Goal: Task Accomplishment & Management: Manage account settings

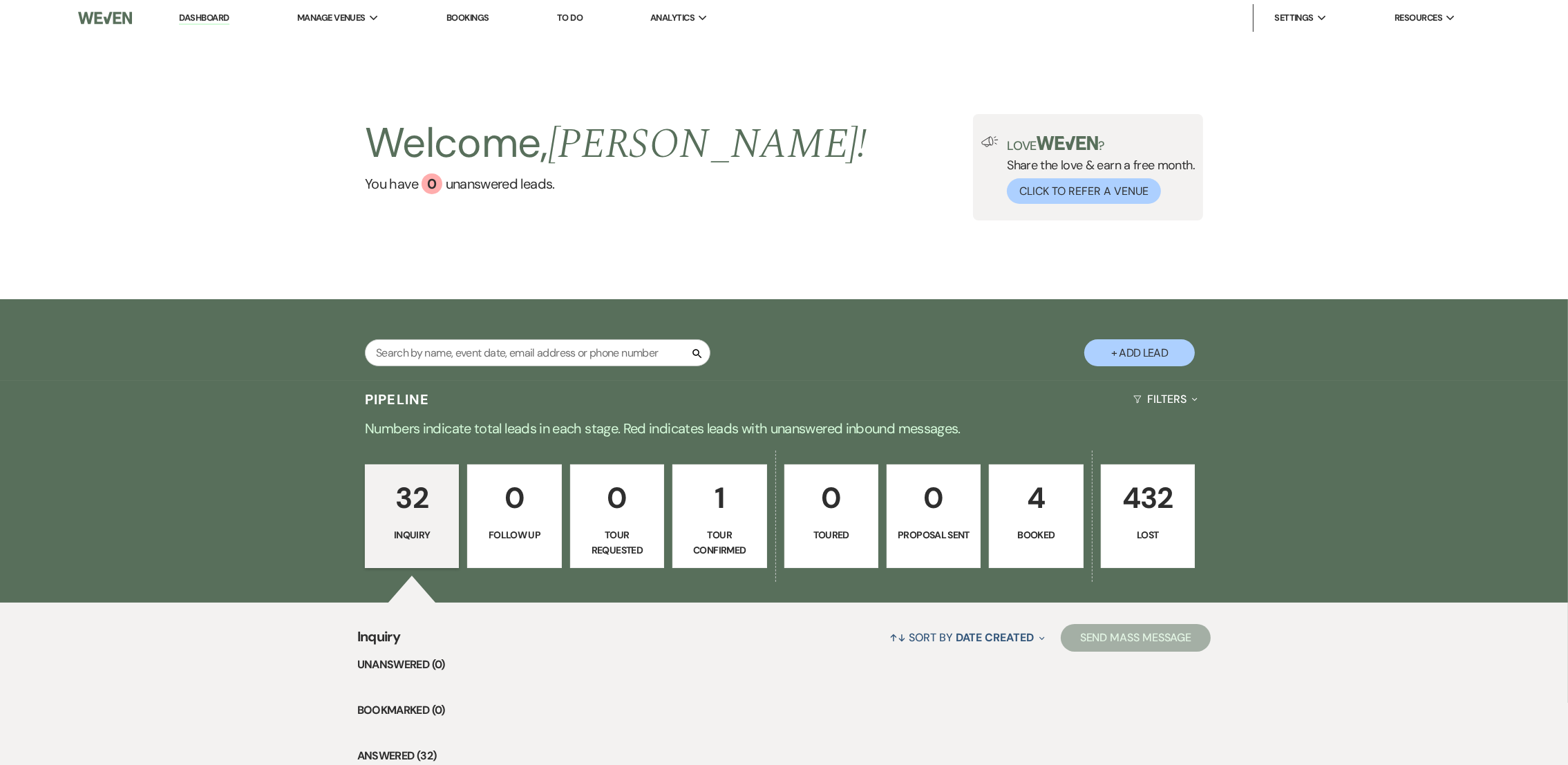
click at [747, 486] on p "1" at bounding box center [719, 498] width 76 height 46
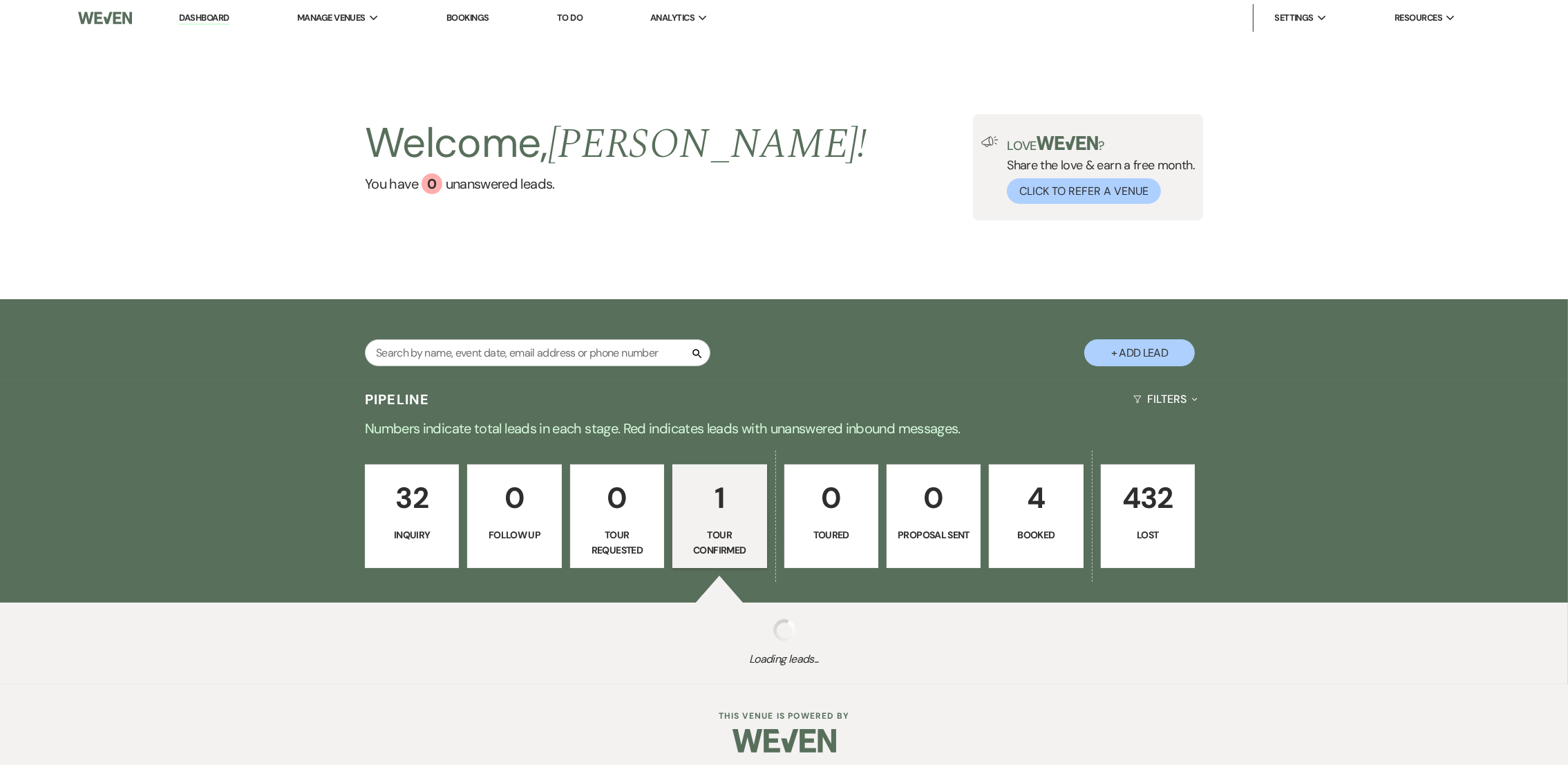
select select "4"
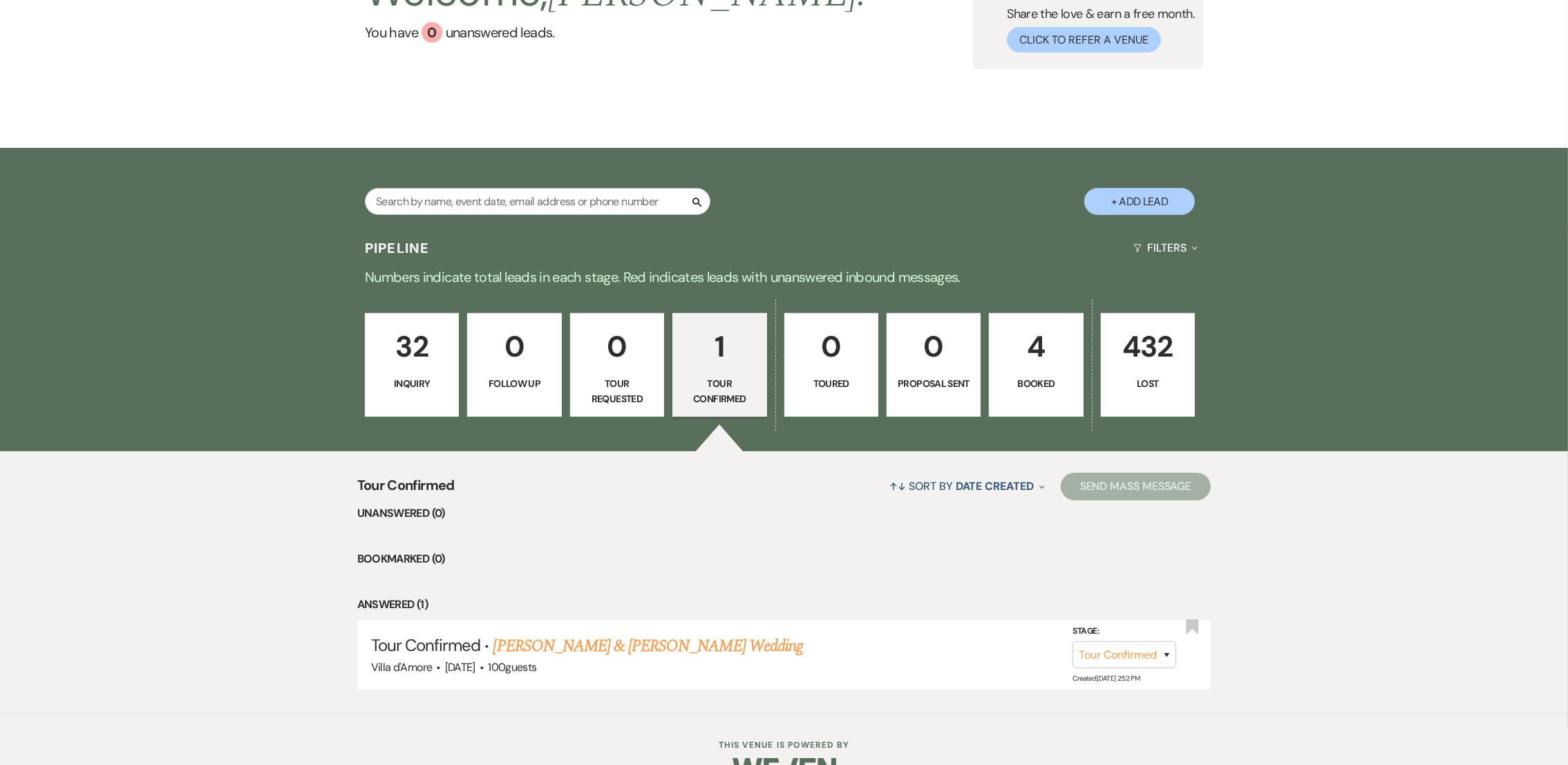
scroll to position [188, 0]
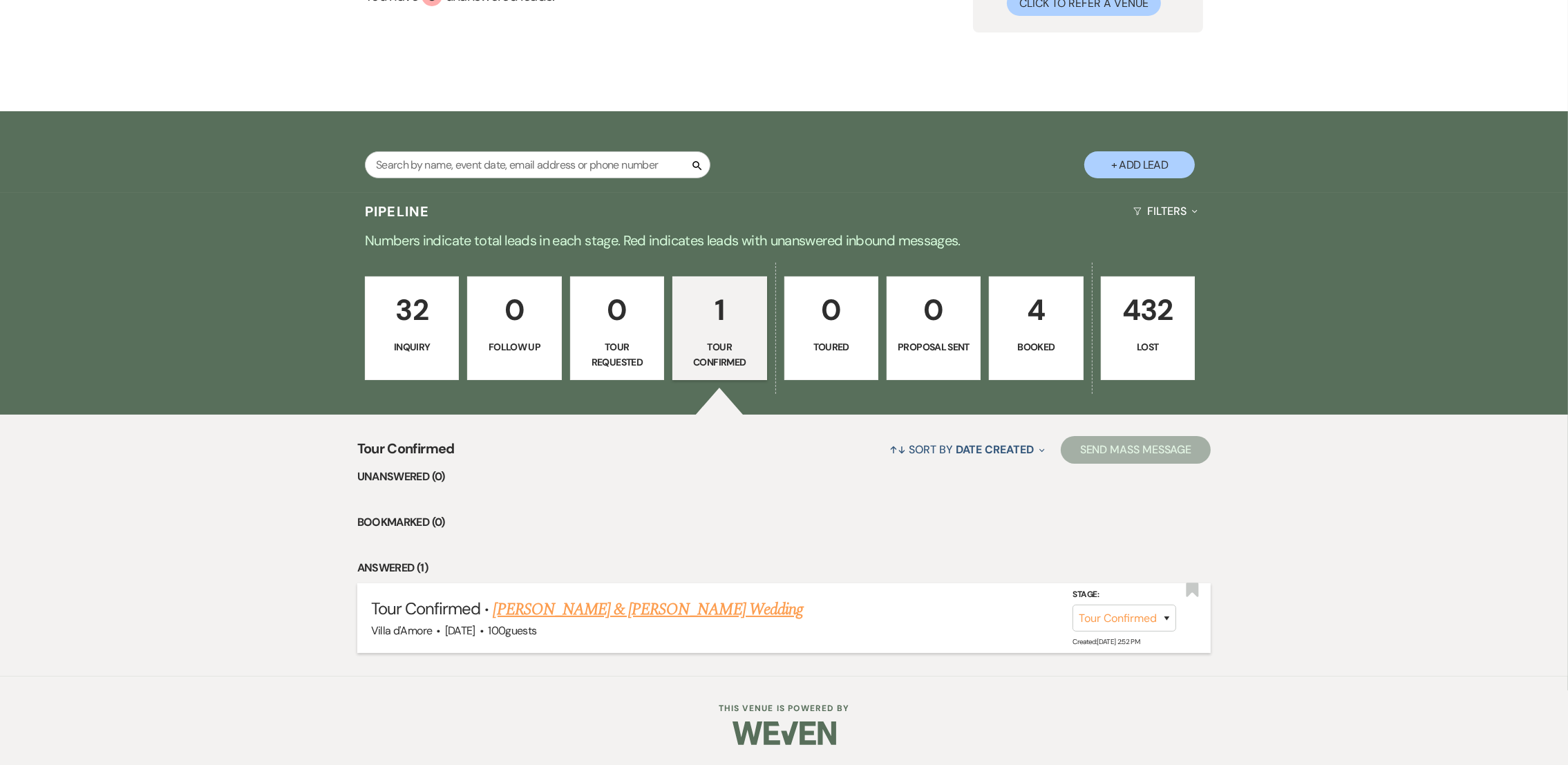
click at [637, 601] on link "[PERSON_NAME] & [PERSON_NAME] Wedding" at bounding box center [648, 610] width 309 height 25
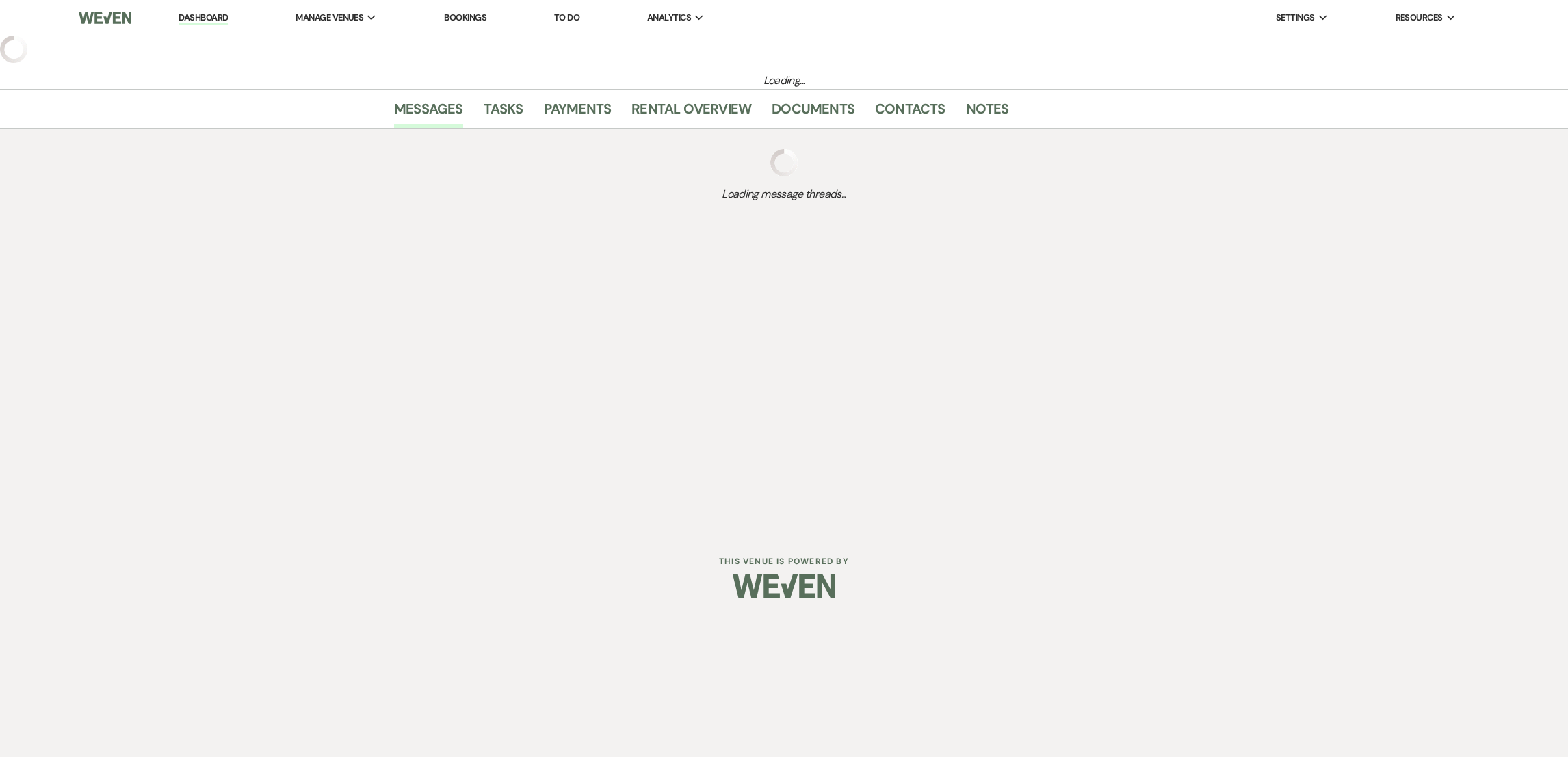
select select "4"
select select "6"
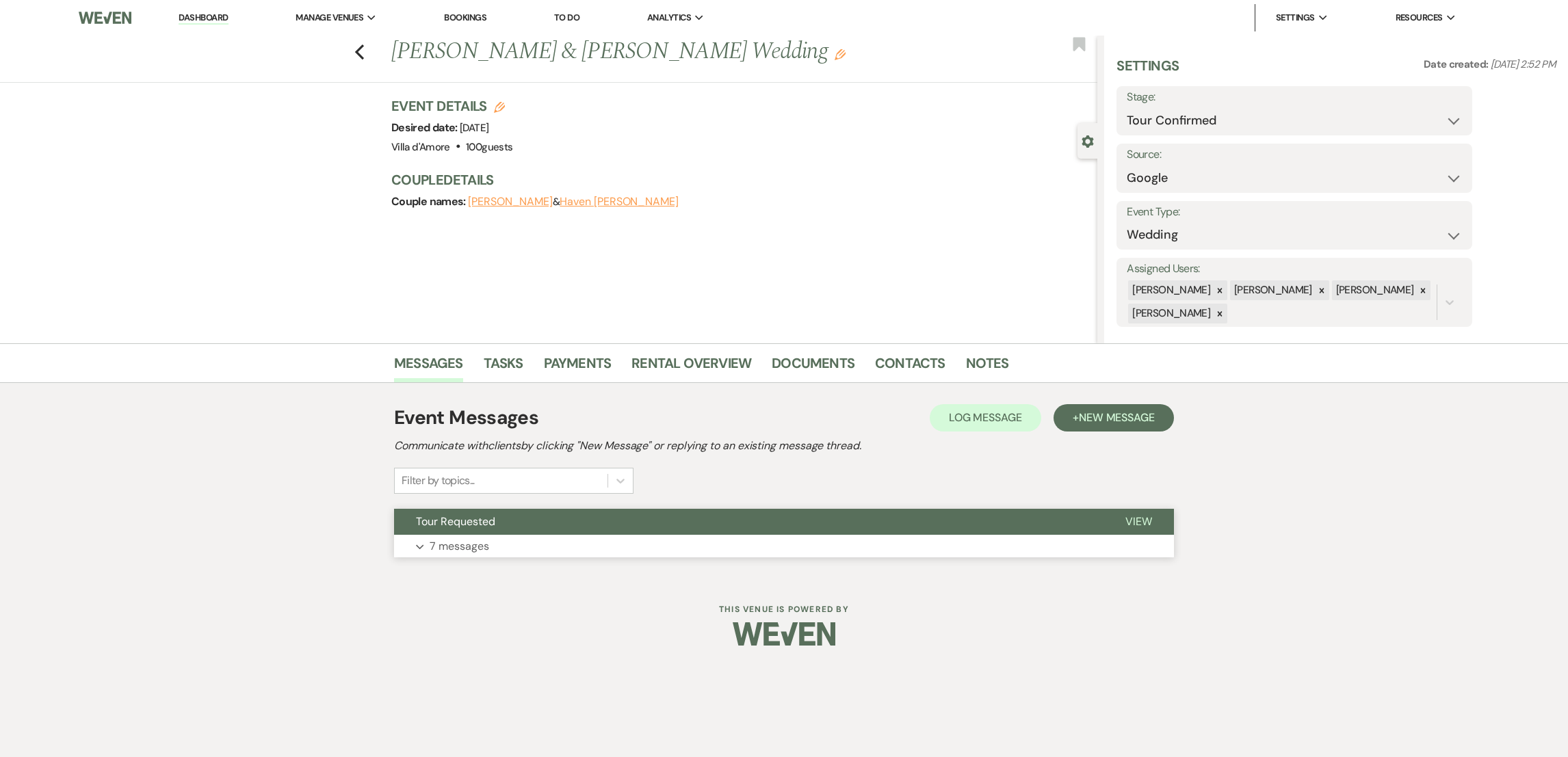
click at [453, 540] on p "7 messages" at bounding box center [459, 546] width 60 height 18
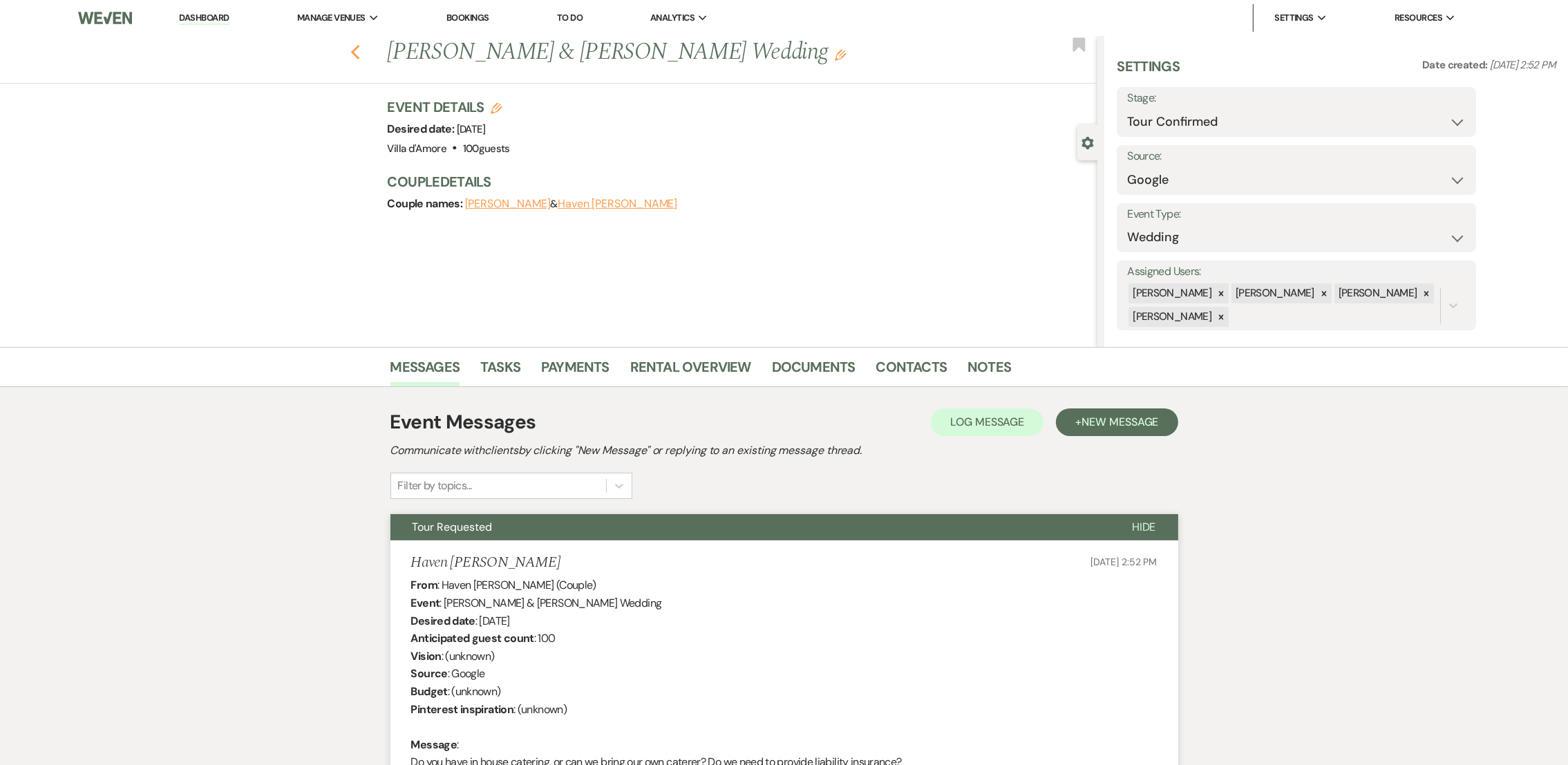
click at [361, 59] on icon "Previous" at bounding box center [355, 52] width 10 height 17
select select "4"
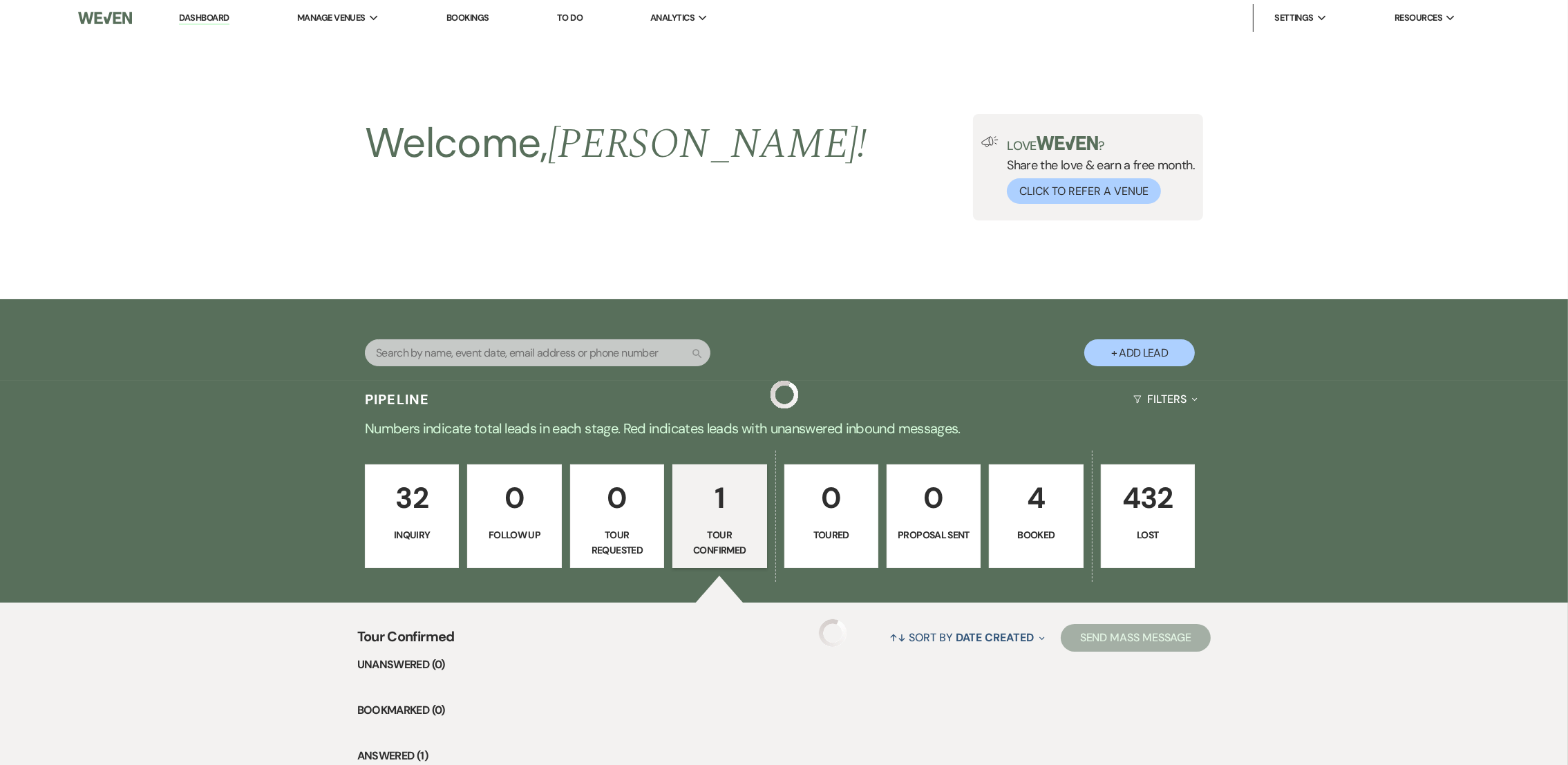
scroll to position [188, 0]
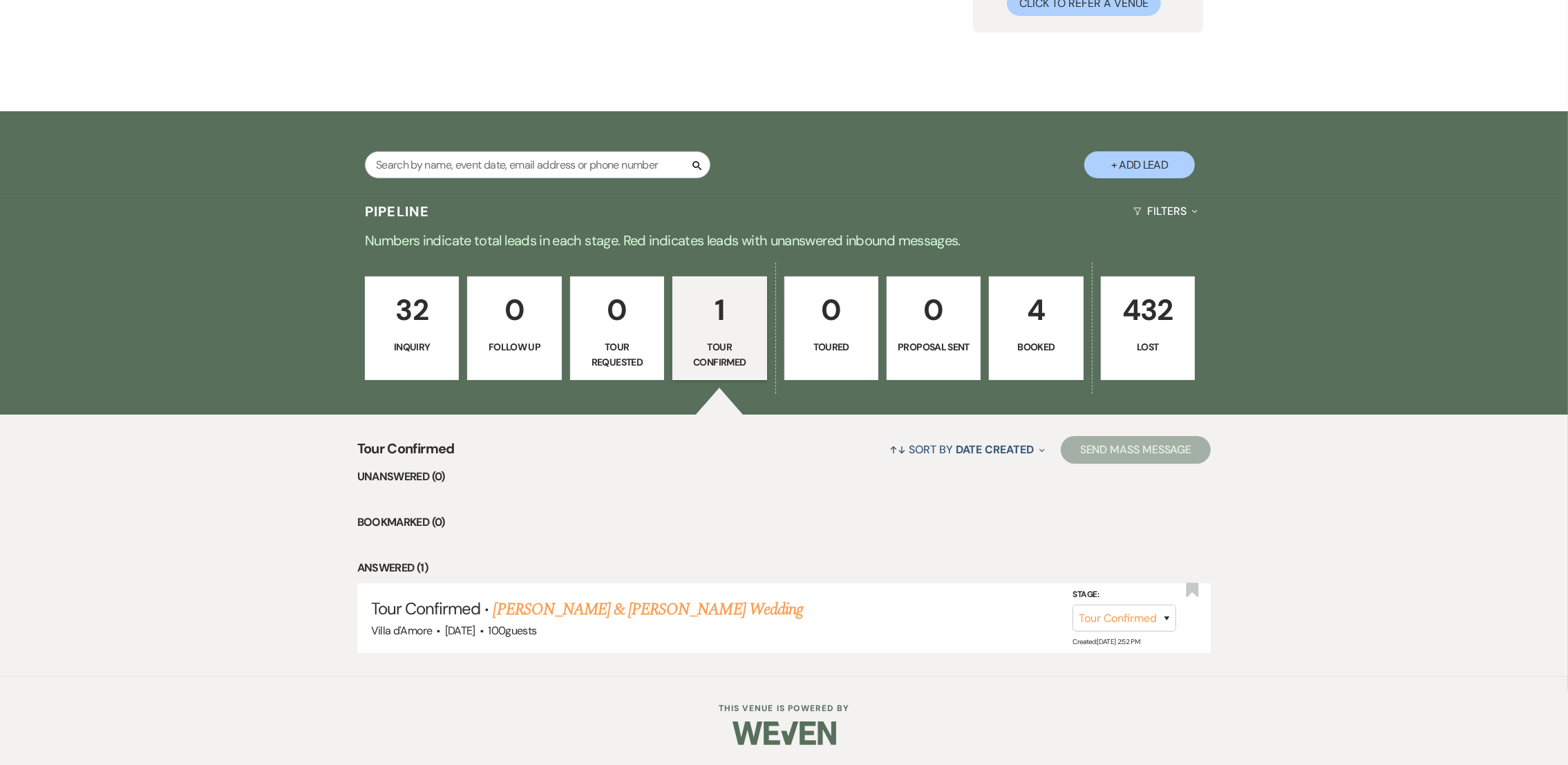
click at [433, 333] on link "32 Inquiry" at bounding box center [412, 328] width 94 height 104
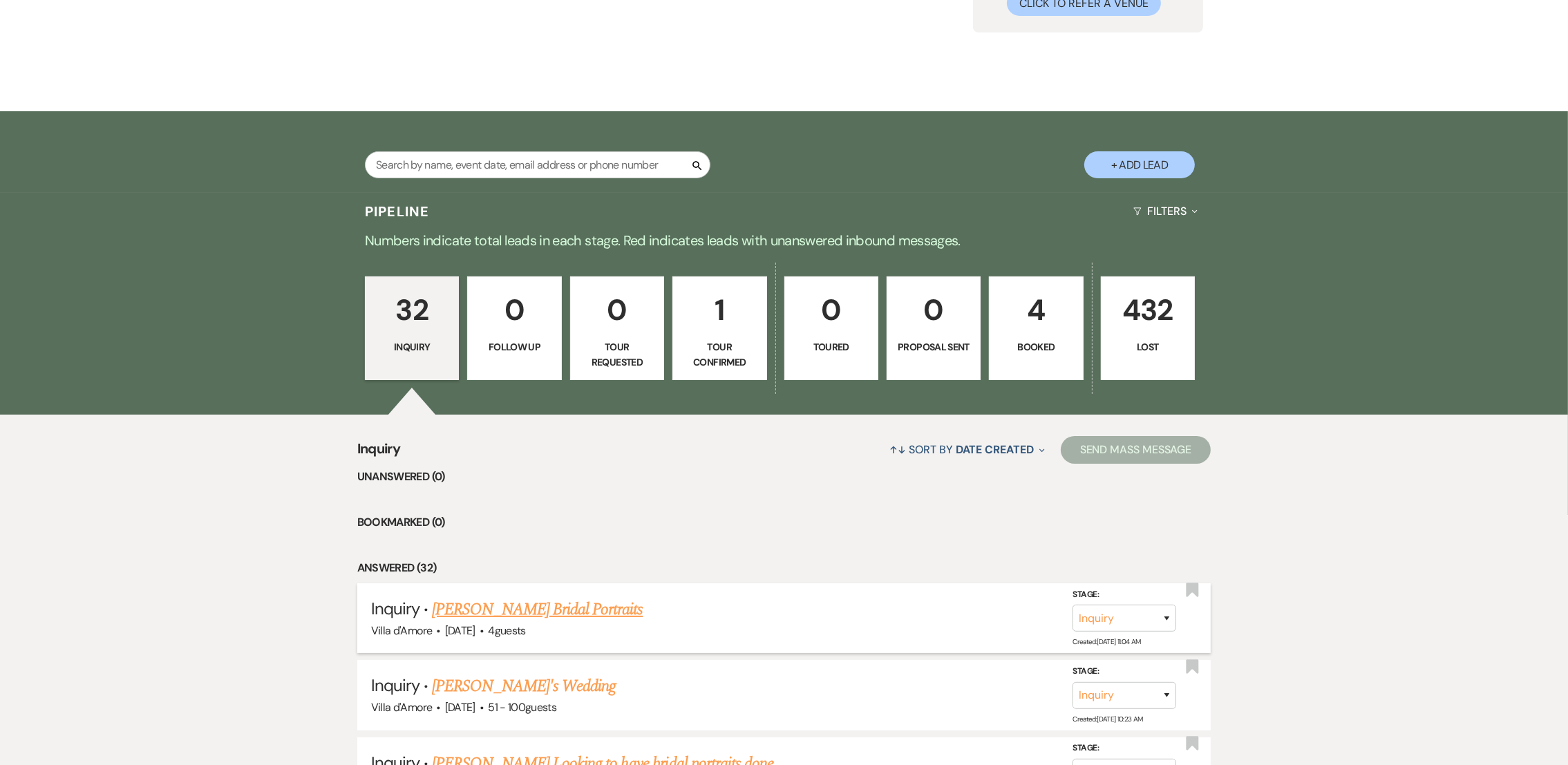
click at [507, 605] on link "[PERSON_NAME] Bridal Portraits" at bounding box center [537, 610] width 211 height 25
select select "8"
select select "13"
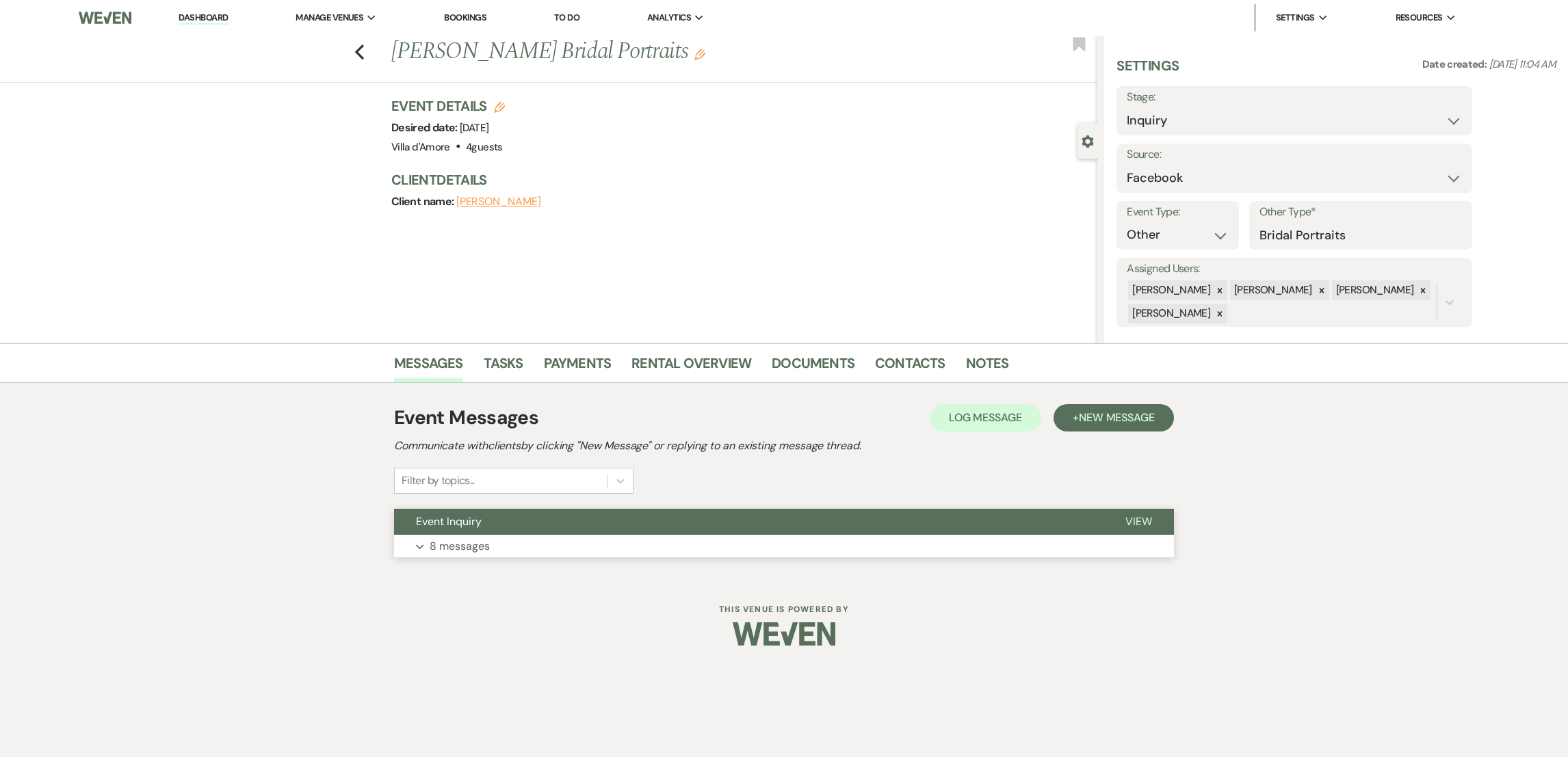
click at [426, 553] on button "Expand 8 messages" at bounding box center [784, 546] width 780 height 24
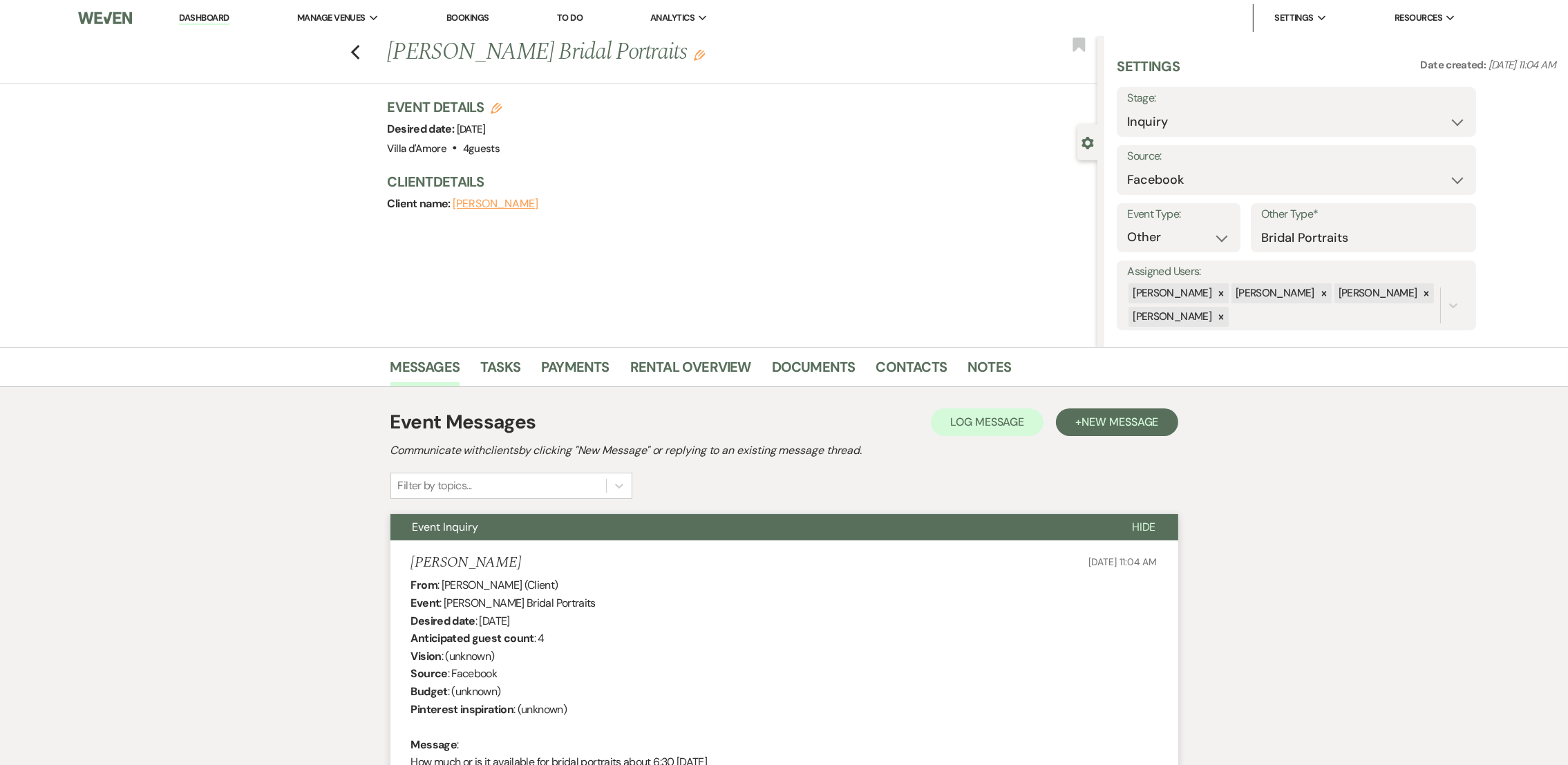
click at [370, 48] on div "Previous [PERSON_NAME] Bridal Portraits Edit Bookmark" at bounding box center [545, 59] width 1104 height 48
click at [359, 55] on icon "Previous" at bounding box center [355, 52] width 10 height 17
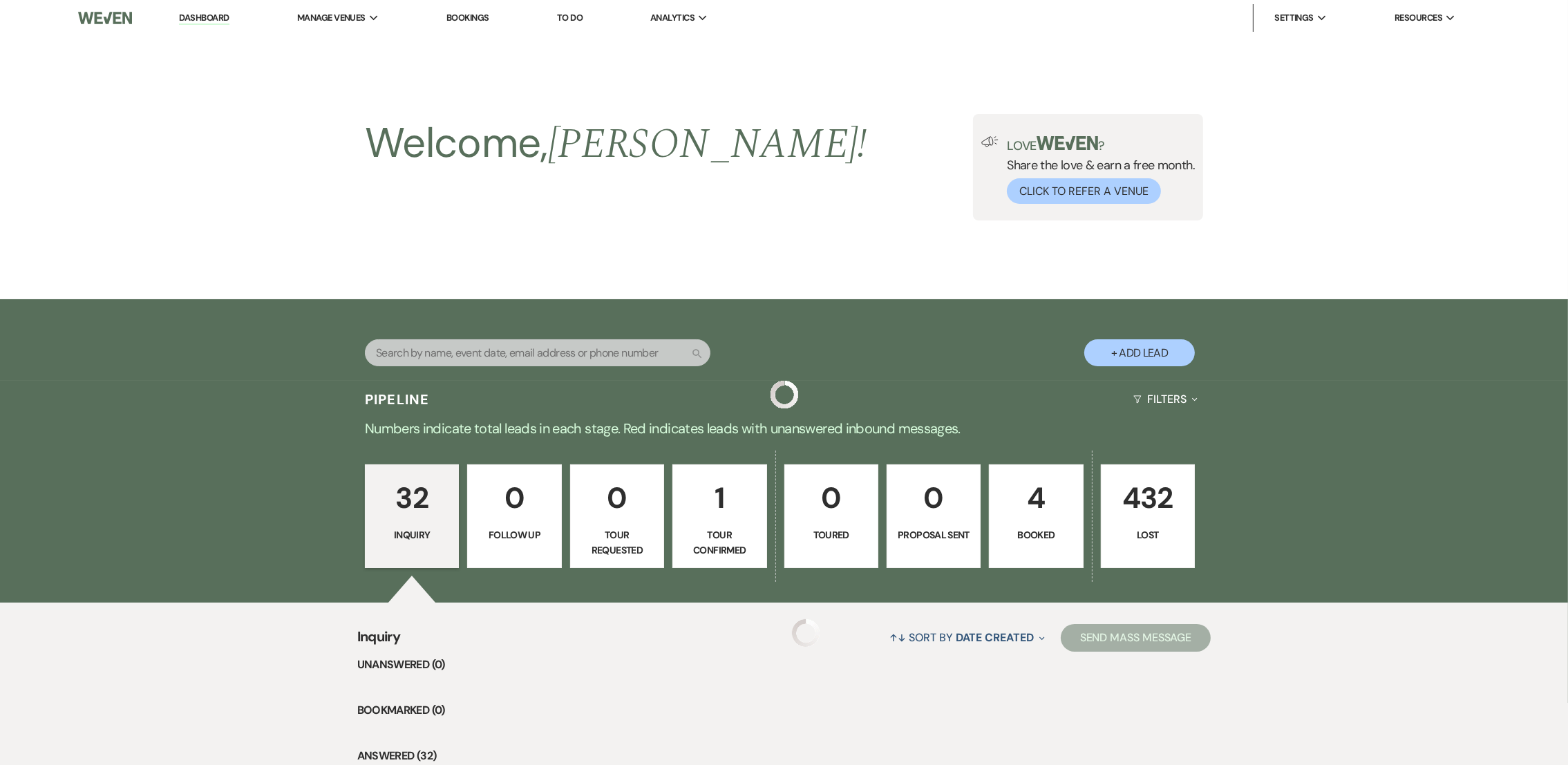
scroll to position [188, 0]
